Goal: Information Seeking & Learning: Learn about a topic

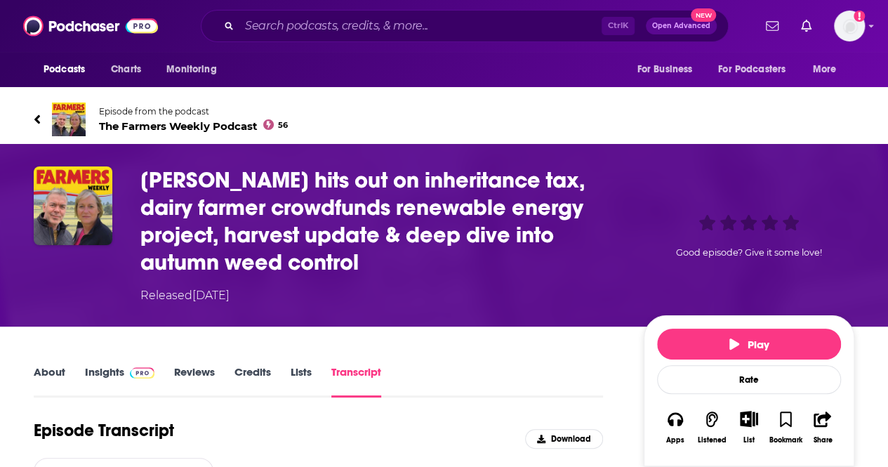
click at [34, 114] on icon at bounding box center [37, 119] width 7 height 14
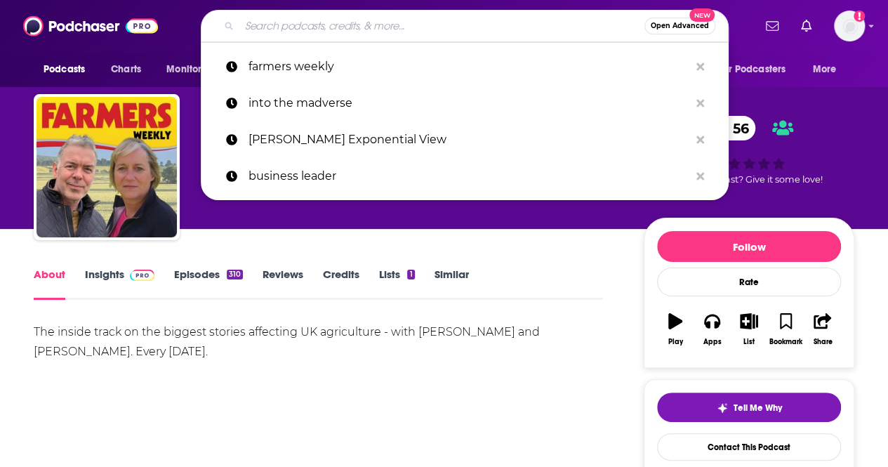
click at [279, 23] on input "Search podcasts, credits, & more..." at bounding box center [441, 26] width 405 height 22
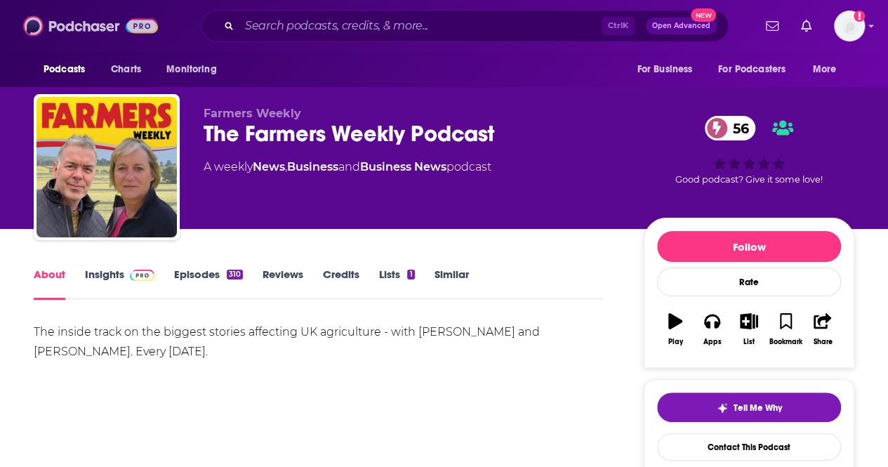
click at [93, 25] on img at bounding box center [90, 26] width 135 height 27
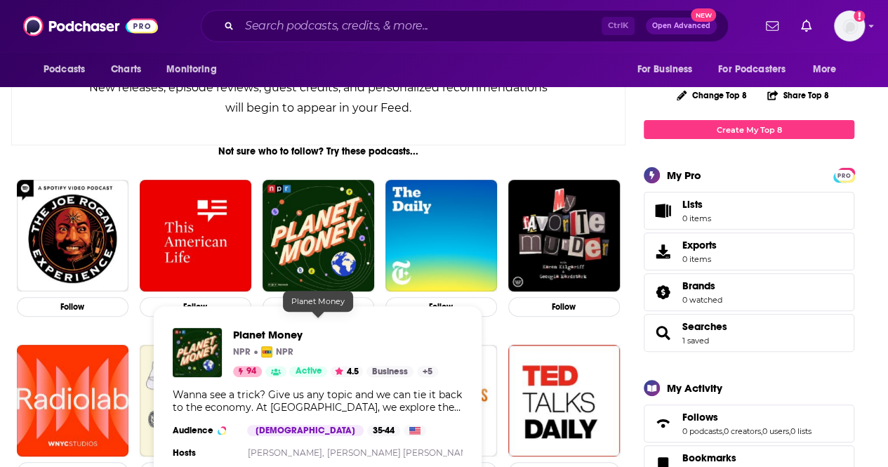
scroll to position [322, 0]
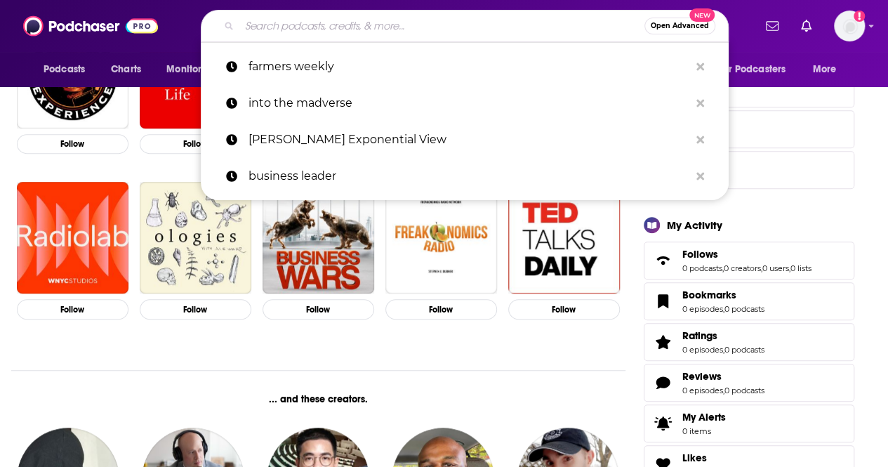
click at [429, 22] on input "Search podcasts, credits, & more..." at bounding box center [441, 26] width 405 height 22
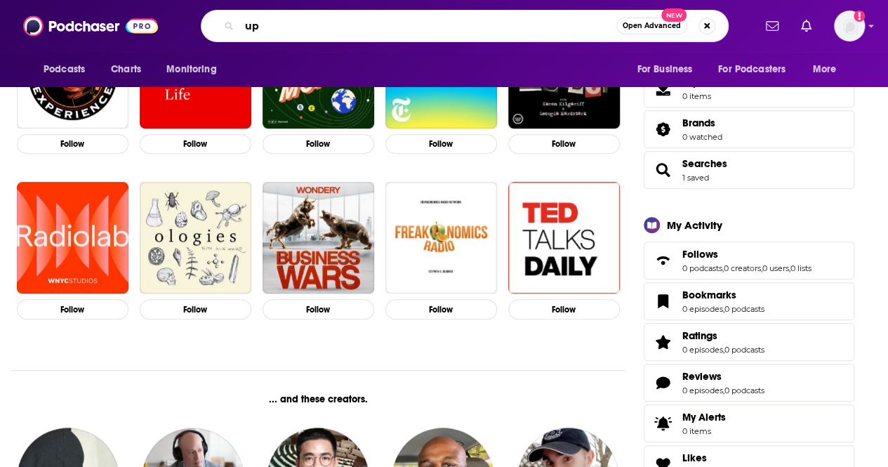
type input "u"
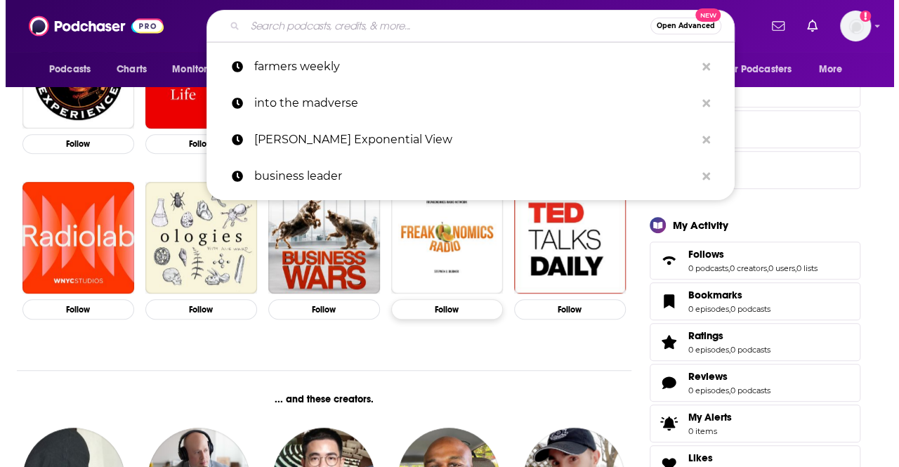
scroll to position [0, 0]
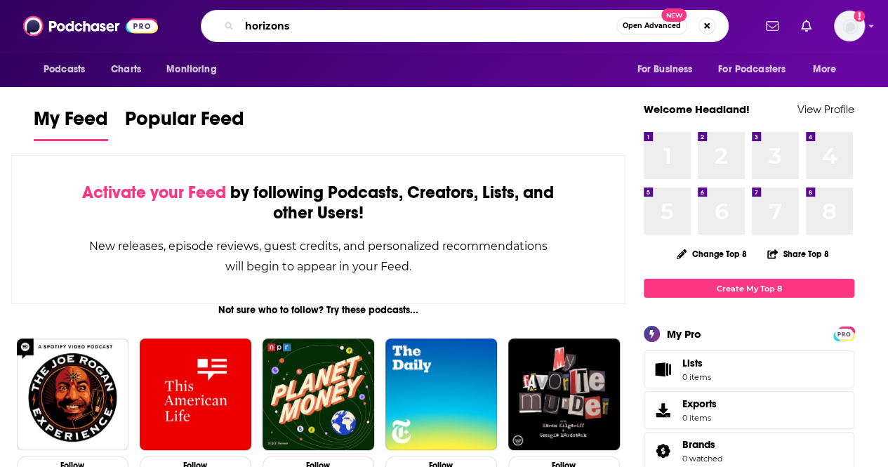
type input "horizons"
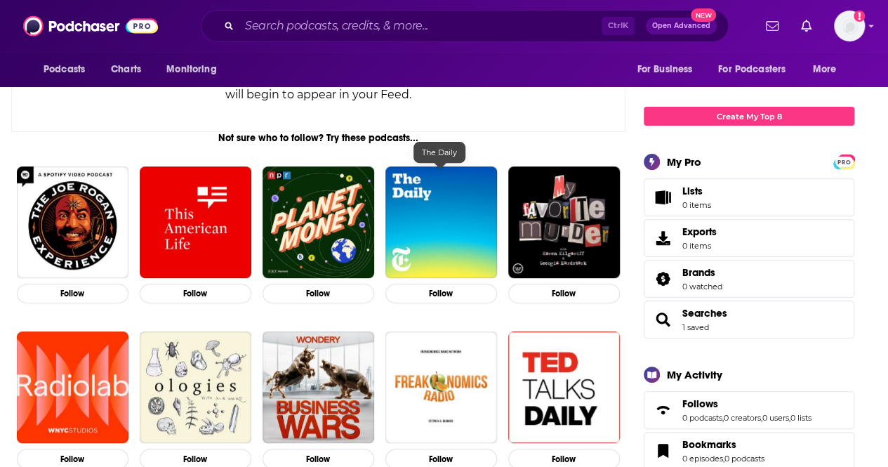
scroll to position [173, 0]
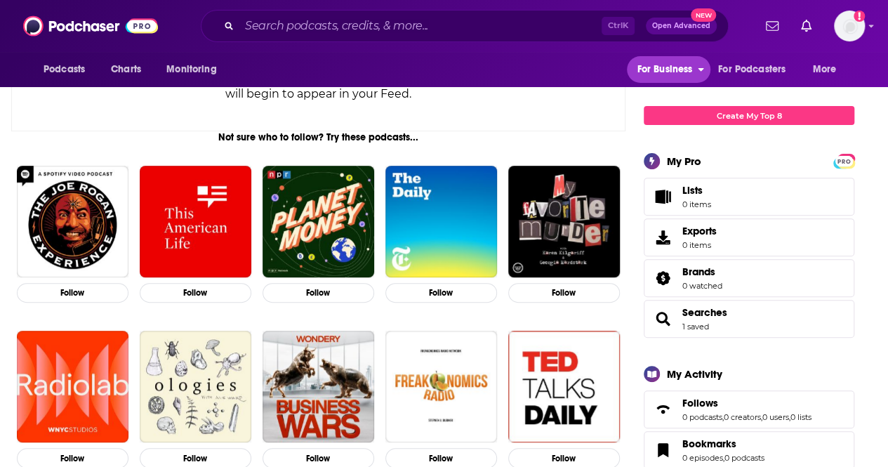
click at [677, 72] on span "For Business" at bounding box center [664, 70] width 55 height 20
click at [83, 76] on span "Podcasts" at bounding box center [64, 70] width 41 height 20
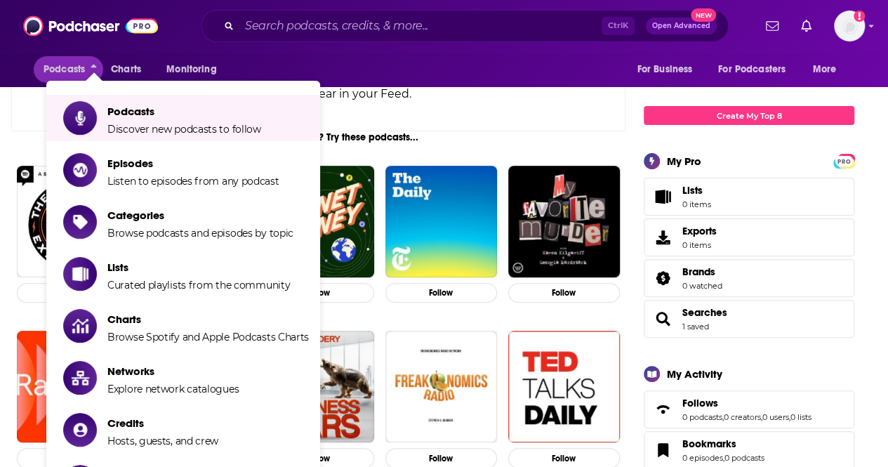
click at [490, 89] on div "New releases, episode reviews, guest credits, and personalized recommendations …" at bounding box center [318, 83] width 473 height 41
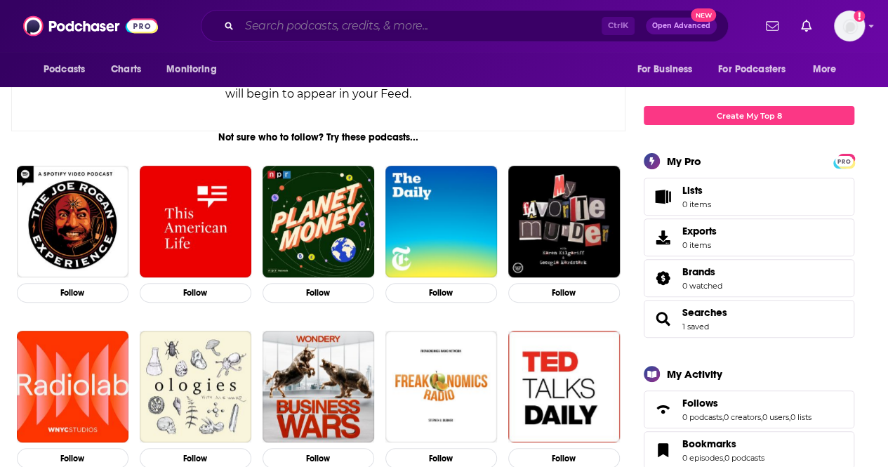
click at [331, 22] on input "Search podcasts, credits, & more..." at bounding box center [420, 26] width 362 height 22
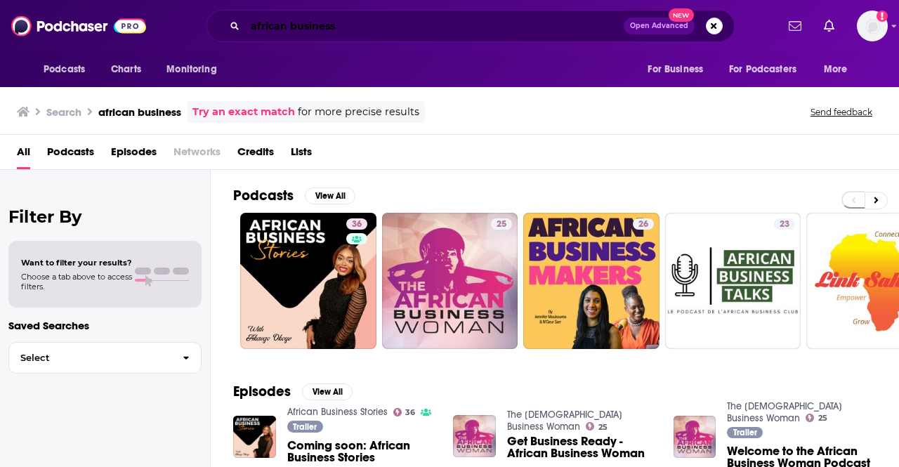
click at [293, 22] on input "african business" at bounding box center [434, 26] width 378 height 22
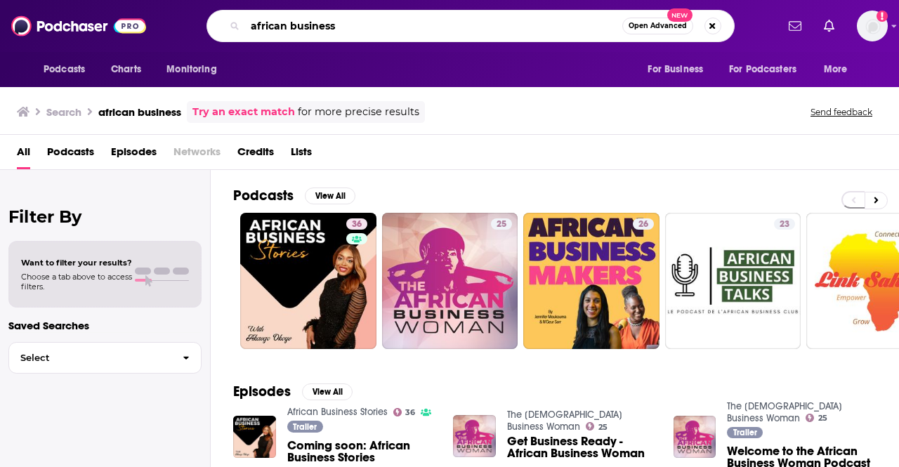
click at [293, 22] on input "african business" at bounding box center [433, 26] width 377 height 22
type input "cleantalk"
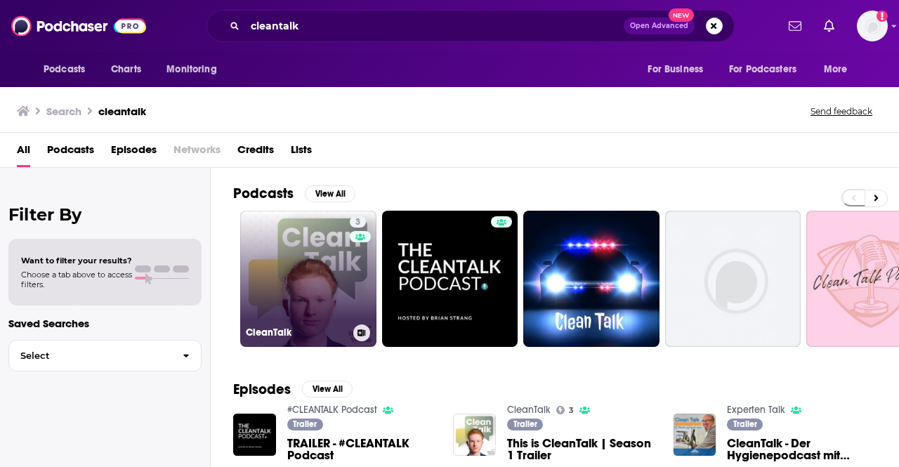
click at [338, 252] on link "3 CleanTalk" at bounding box center [308, 279] width 136 height 136
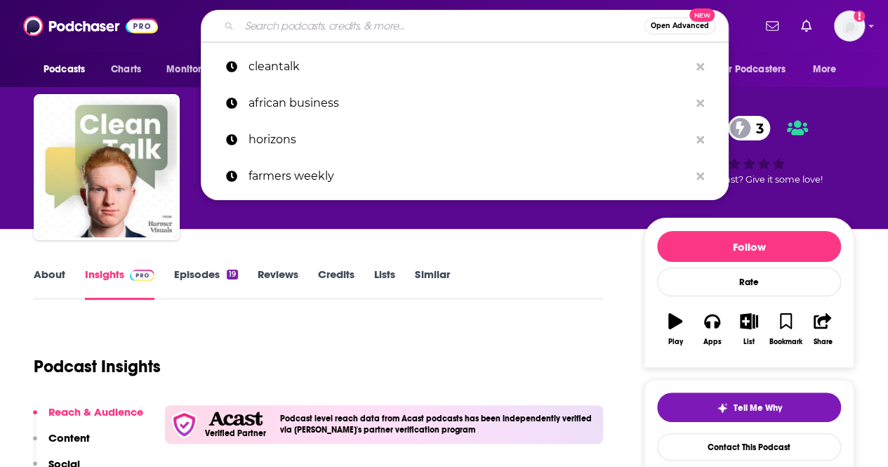
click at [364, 25] on input "Search podcasts, credits, & more..." at bounding box center [441, 26] width 405 height 22
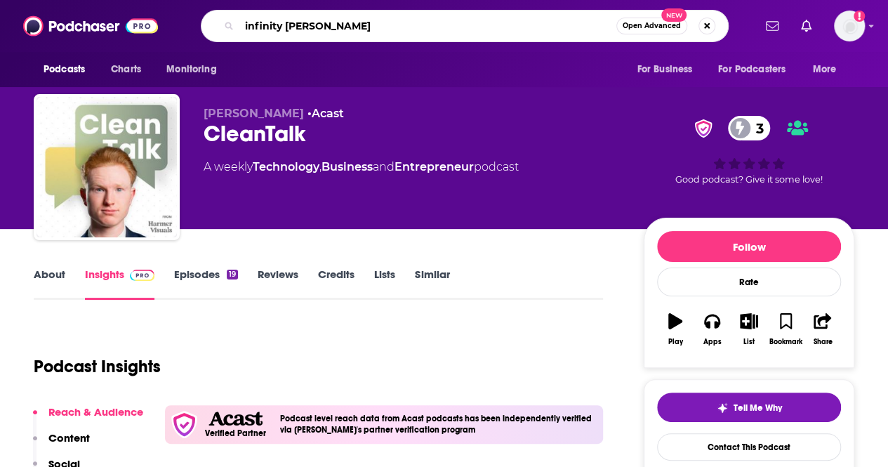
type input "infinity power"
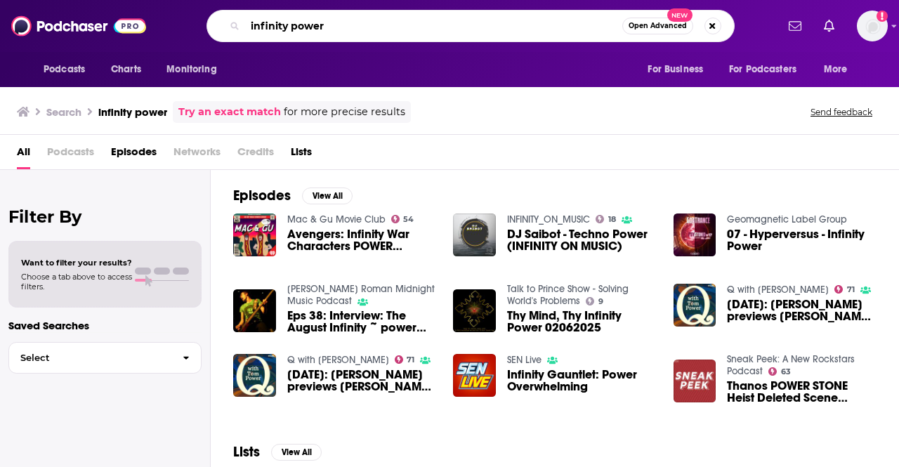
click at [347, 32] on input "infinity power" at bounding box center [433, 26] width 377 height 22
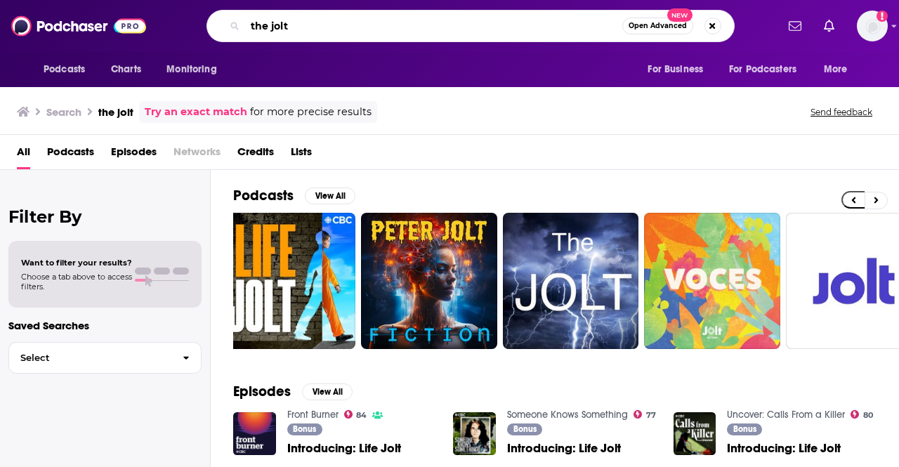
click at [318, 32] on input "the jolt" at bounding box center [433, 26] width 377 height 22
type input "c"
type input "the clean"
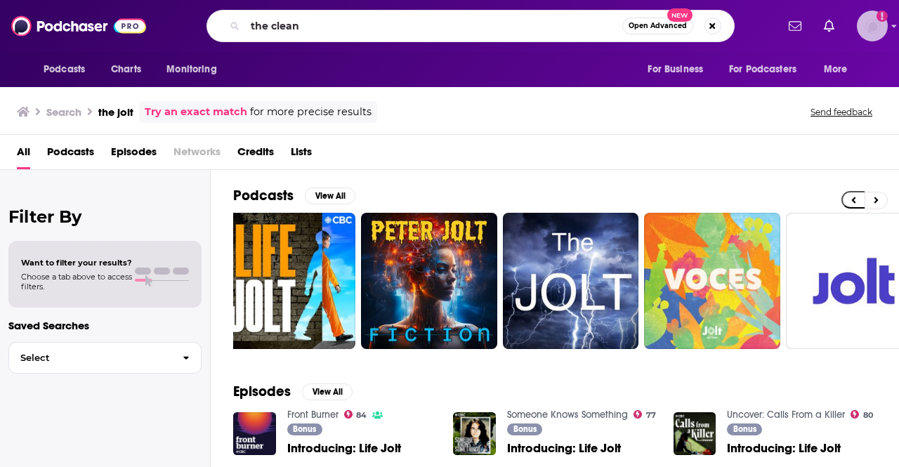
click at [866, 27] on img "Logged in as headlandconsultancy" at bounding box center [872, 26] width 31 height 31
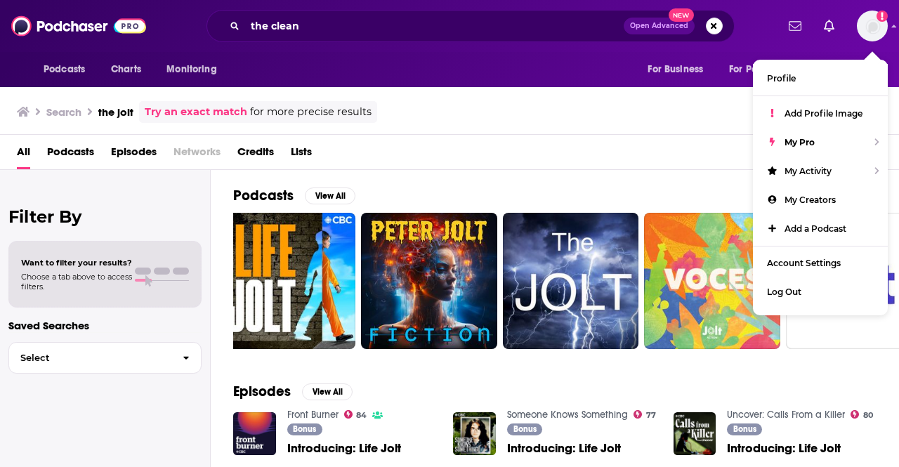
click at [506, 113] on div "Search the jolt Try an exact match for more precise results Send feedback" at bounding box center [446, 112] width 859 height 22
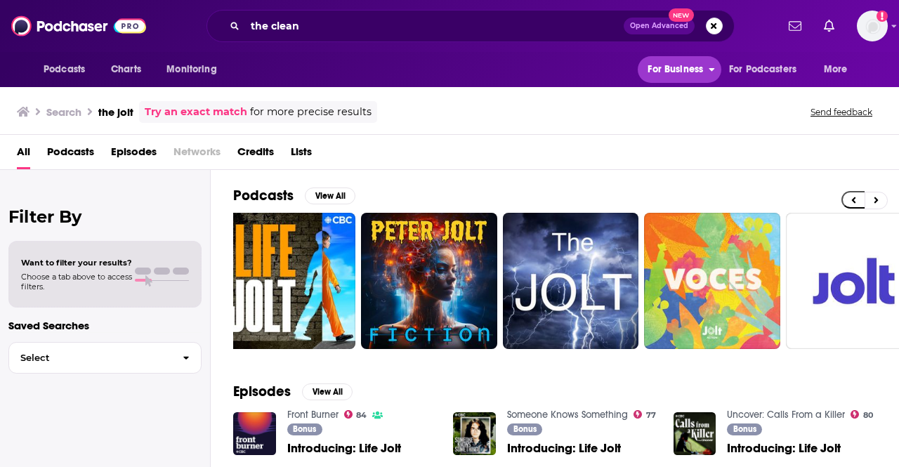
click at [685, 62] on span "For Business" at bounding box center [674, 70] width 55 height 20
click at [74, 68] on span "Podcasts" at bounding box center [64, 70] width 41 height 20
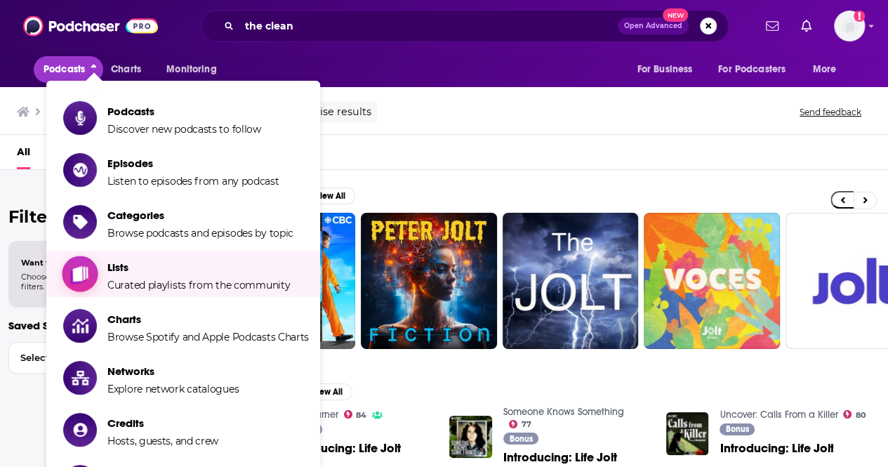
click at [122, 264] on span "Lists" at bounding box center [198, 266] width 183 height 13
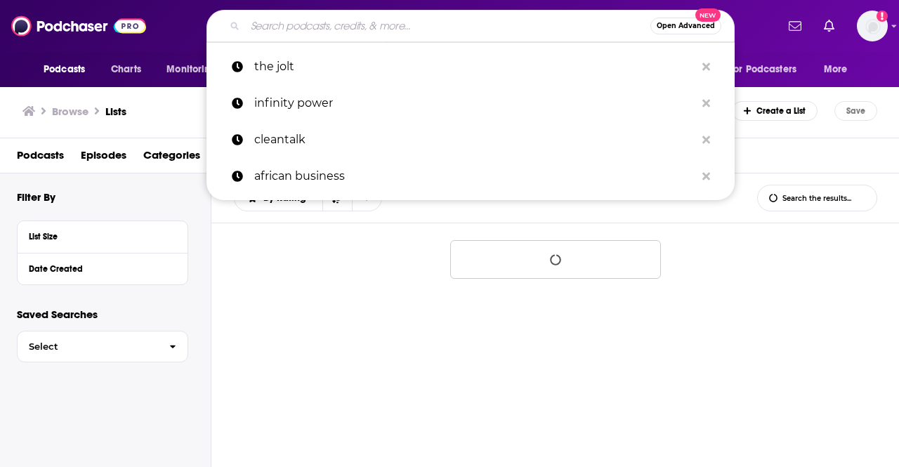
click at [352, 30] on input "Search podcasts, credits, & more..." at bounding box center [447, 26] width 405 height 22
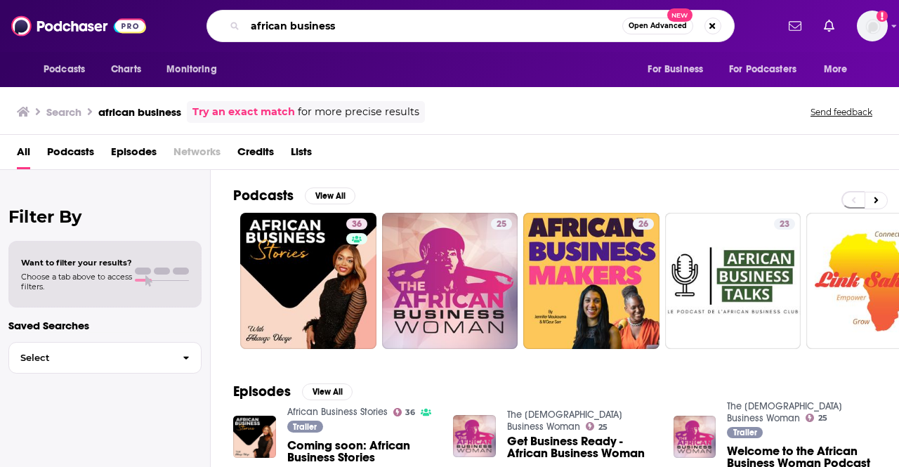
click at [274, 22] on input "african business" at bounding box center [433, 26] width 377 height 22
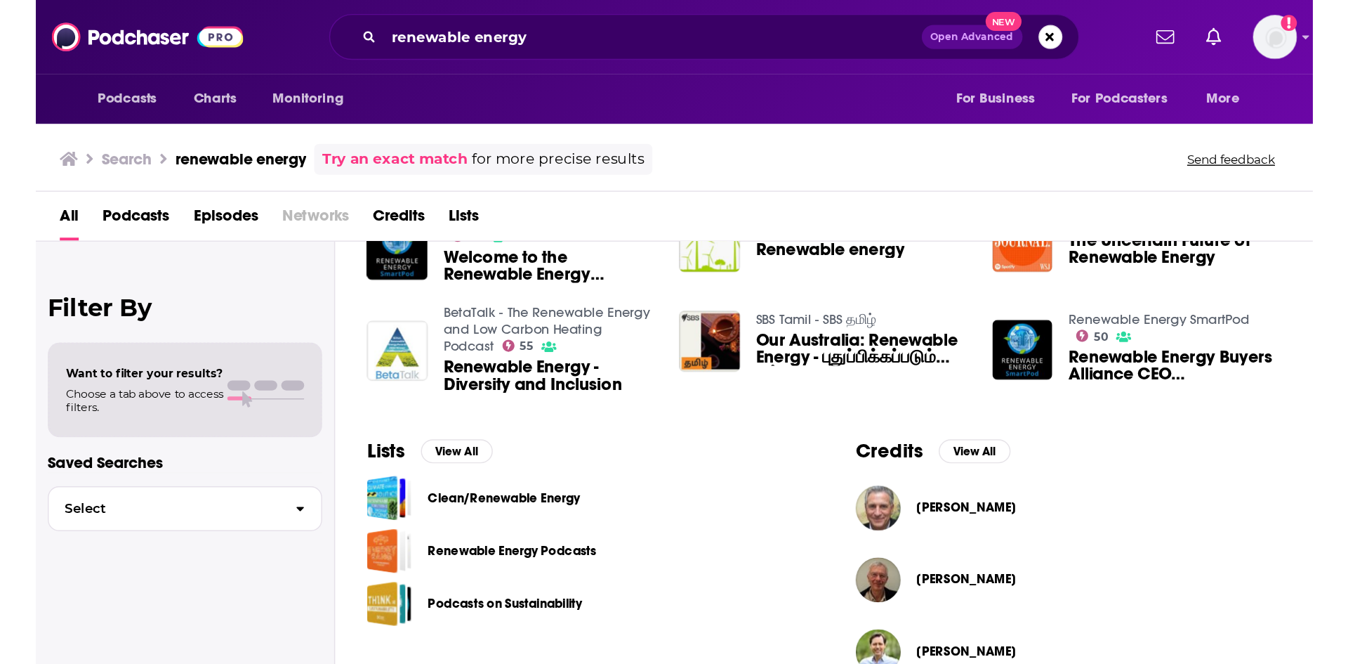
scroll to position [358, 0]
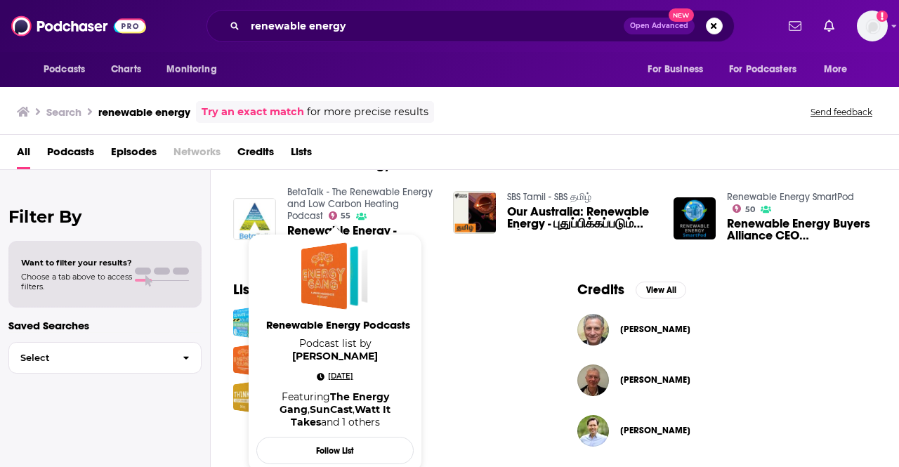
click at [345, 369] on span "[DATE]" at bounding box center [340, 376] width 25 height 14
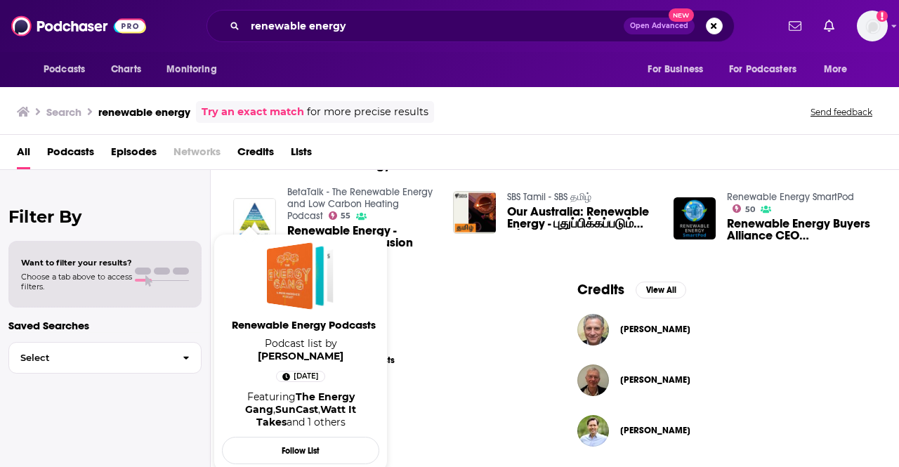
click at [237, 353] on span "Renewable Energy Podcasts Podcast list by [PERSON_NAME] [DATE] Featuring The En…" at bounding box center [300, 339] width 157 height 194
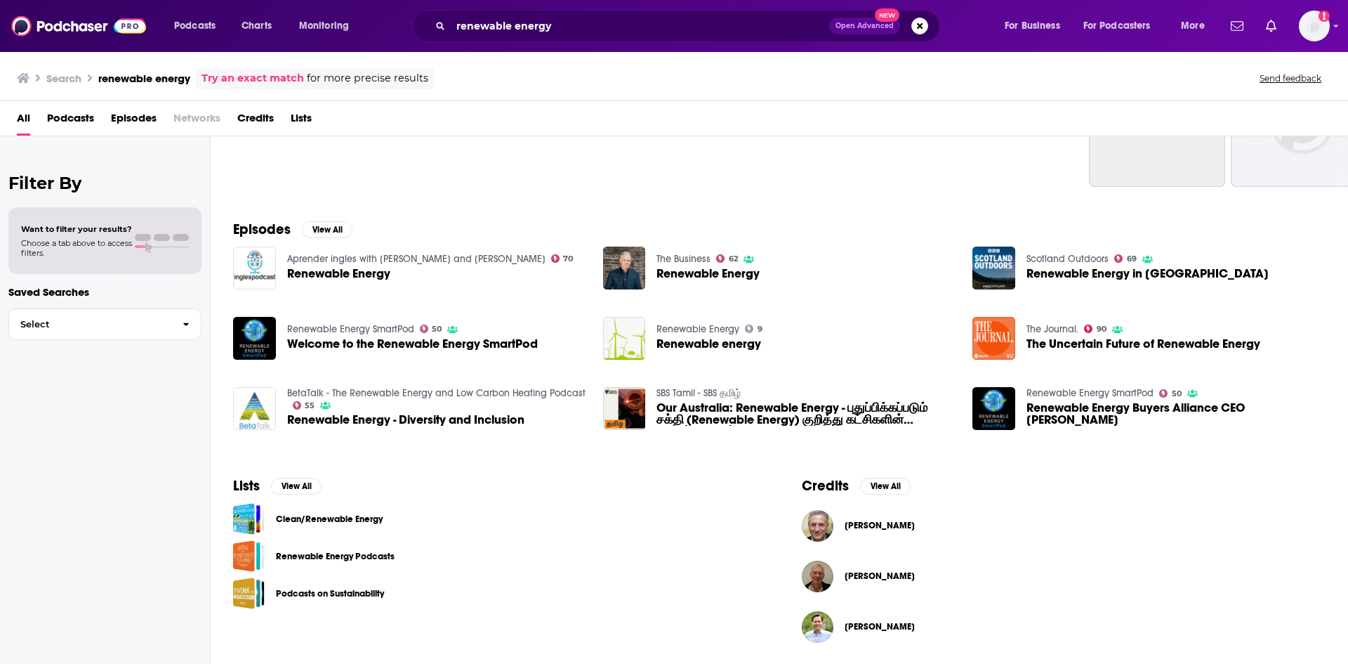
scroll to position [130, 0]
click at [531, 19] on input "renewable energy" at bounding box center [640, 26] width 378 height 22
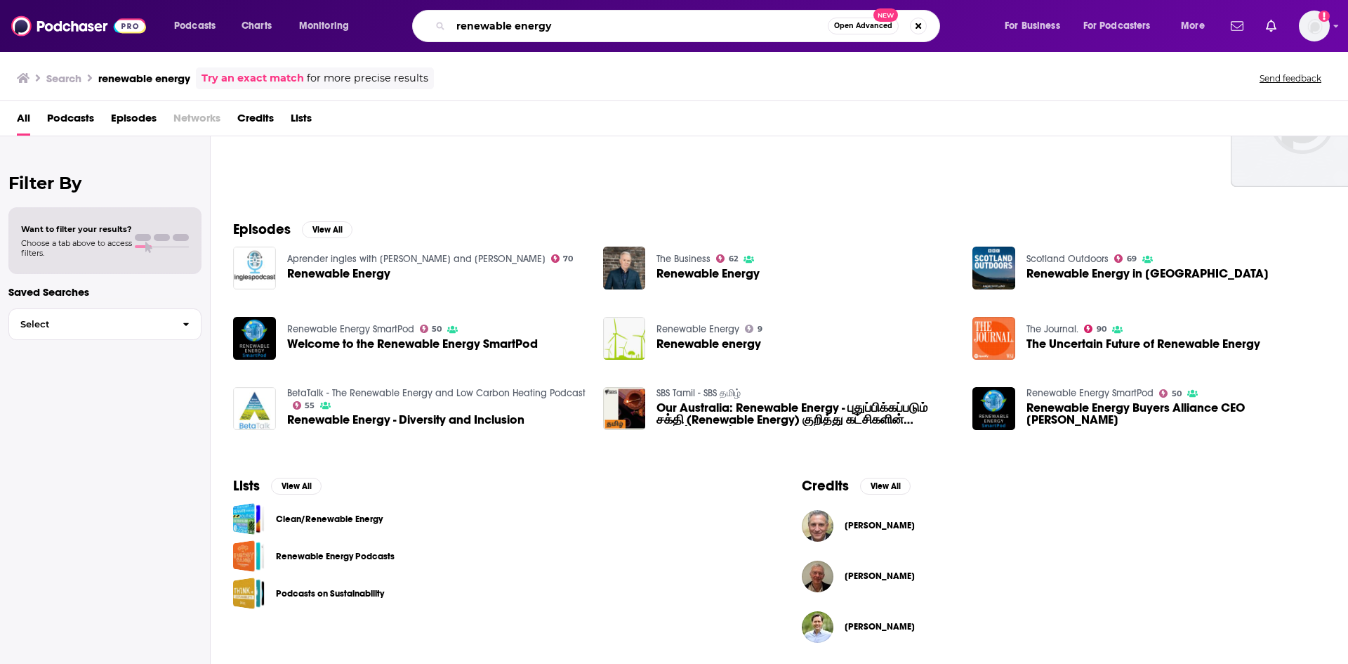
click at [531, 19] on input "renewable energy" at bounding box center [639, 26] width 377 height 22
type input "gulf news"
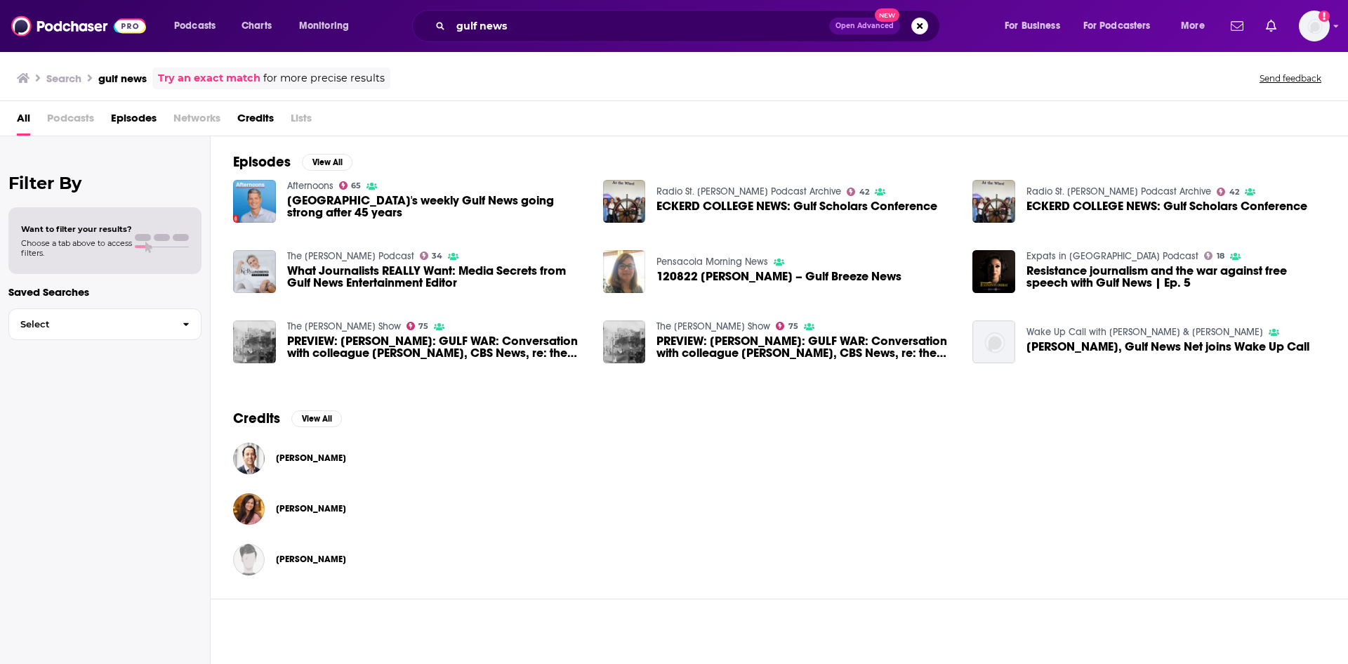
click at [76, 122] on span "Podcasts" at bounding box center [70, 121] width 47 height 29
click at [180, 81] on link "Try an exact match" at bounding box center [209, 78] width 103 height 16
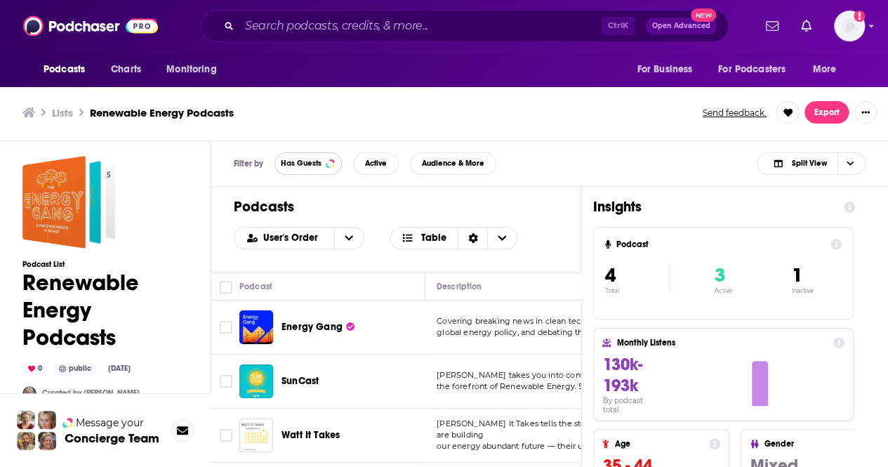
click at [297, 172] on button "Has Guests" at bounding box center [308, 163] width 67 height 22
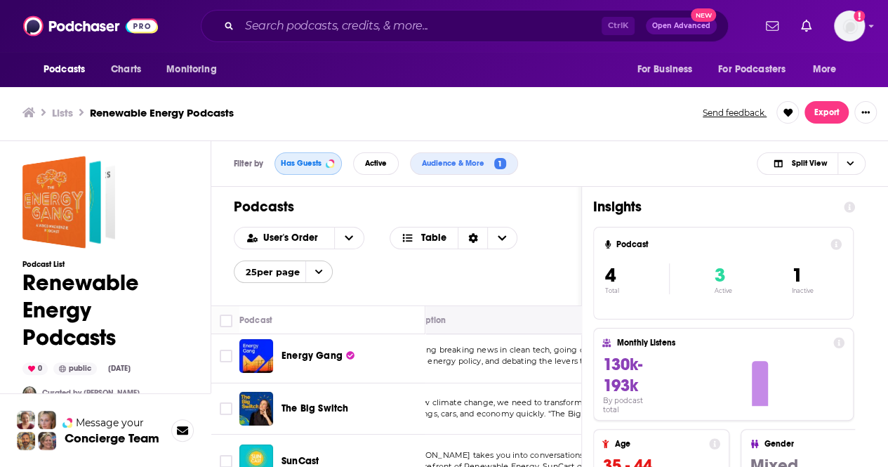
scroll to position [5, 37]
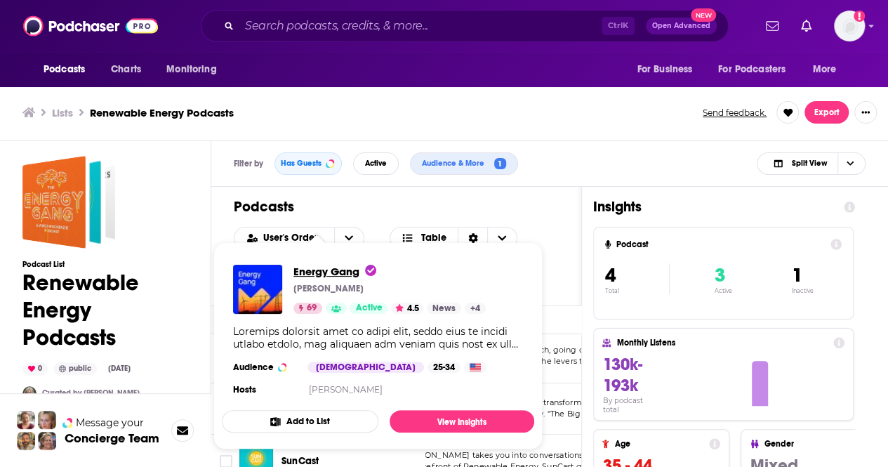
click at [320, 277] on span "Energy Gang" at bounding box center [334, 271] width 83 height 13
